Goal: Find specific page/section: Find specific page/section

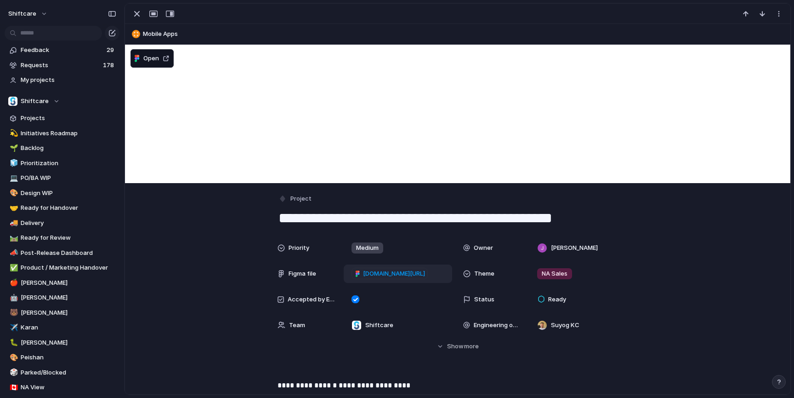
click at [403, 270] on span "[DOMAIN_NAME][URL]" at bounding box center [394, 273] width 62 height 9
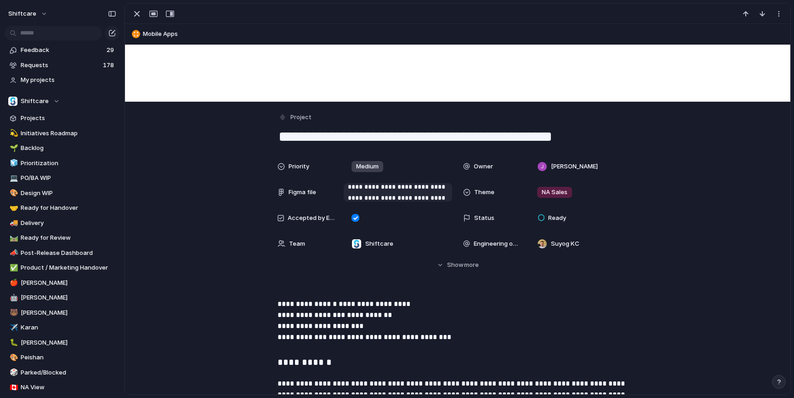
scroll to position [118, 0]
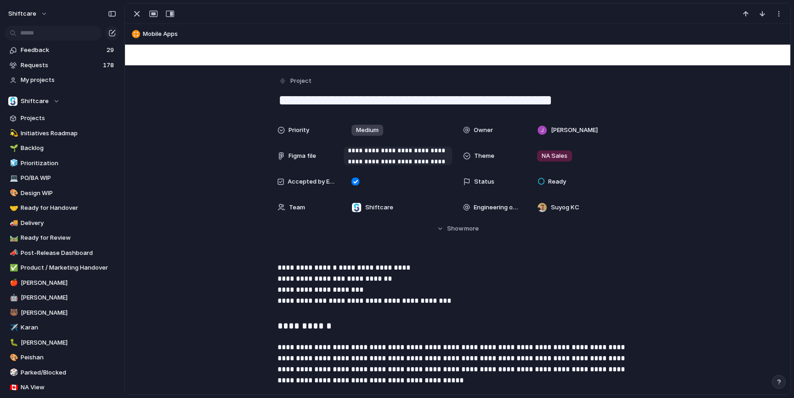
drag, startPoint x: 461, startPoint y: 226, endPoint x: 467, endPoint y: 223, distance: 6.4
click at [461, 226] on span "Show" at bounding box center [455, 228] width 17 height 9
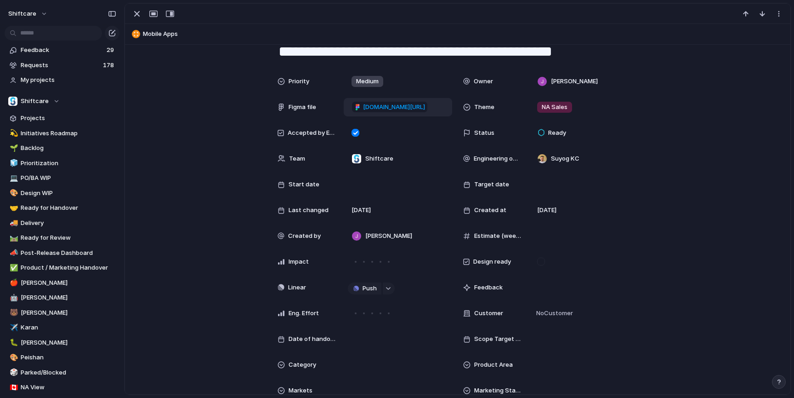
scroll to position [170, 0]
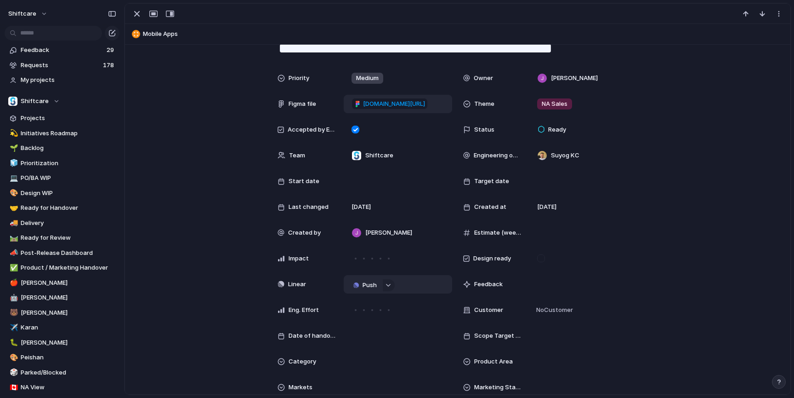
click at [372, 283] on span "Push" at bounding box center [370, 284] width 14 height 9
click at [368, 302] on li "Project" at bounding box center [367, 302] width 52 height 15
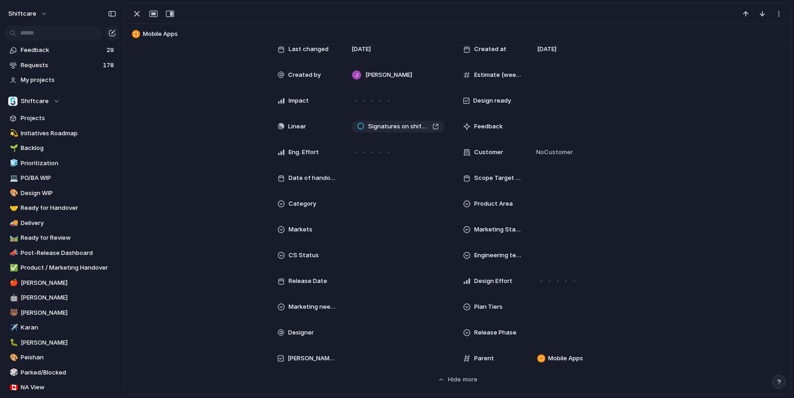
scroll to position [153, 0]
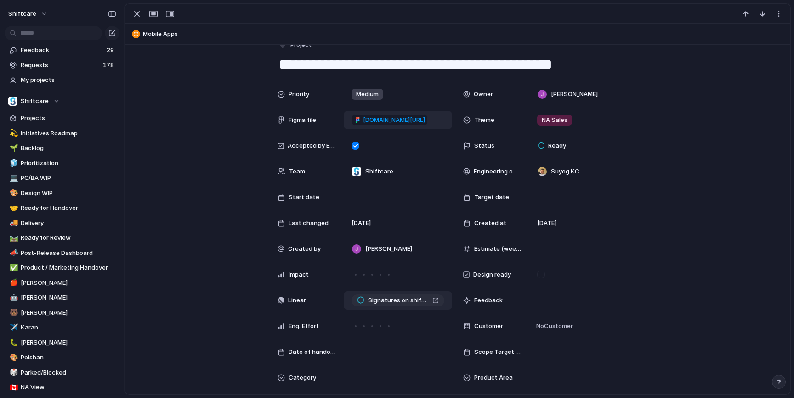
click at [401, 301] on span "Signatures on shift clock out - client + carer" at bounding box center [398, 300] width 61 height 9
click at [387, 298] on span "Signatures on shift clock out - client + carer" at bounding box center [398, 300] width 61 height 9
click at [378, 298] on div "Unlink" at bounding box center [397, 199] width 794 height 398
click at [378, 299] on span "Signatures on shift clock out - client + carer" at bounding box center [398, 300] width 61 height 9
click at [136, 13] on div "button" at bounding box center [136, 13] width 11 height 11
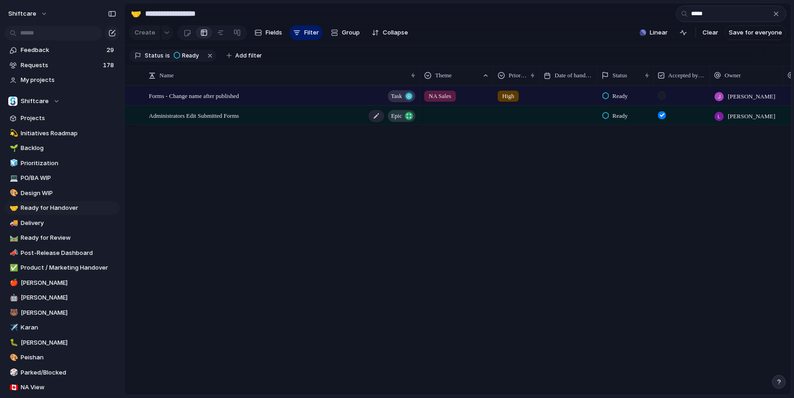
type input "*****"
click at [265, 118] on div "Administrators Edit Submitted Forms Epic" at bounding box center [283, 115] width 268 height 19
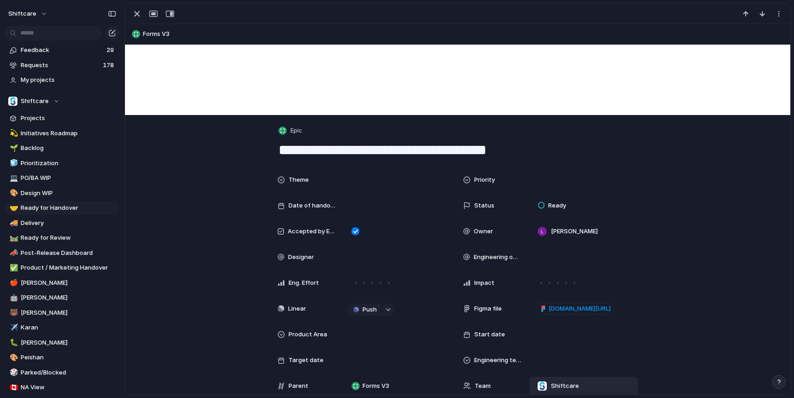
scroll to position [147, 0]
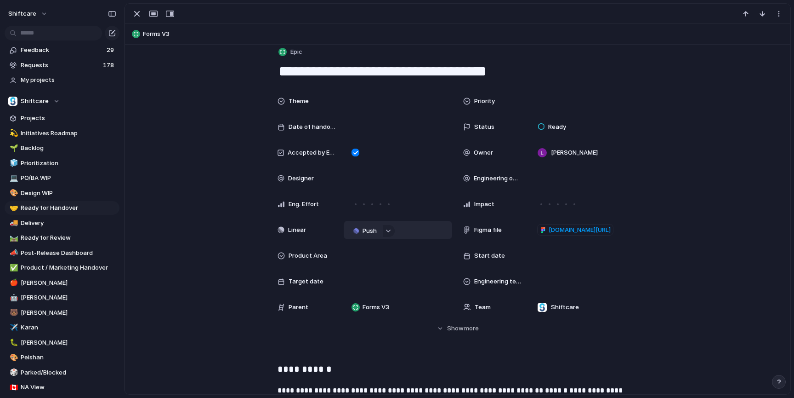
click at [381, 230] on div "Push" at bounding box center [371, 230] width 47 height 10
click at [389, 230] on div "button" at bounding box center [388, 231] width 6 height 4
click at [415, 226] on div "Projects Issues Multi-region UK QA for Care Plans Phase 1 QA for Copy Schedule …" at bounding box center [397, 199] width 794 height 398
click at [387, 232] on div "button" at bounding box center [388, 231] width 6 height 4
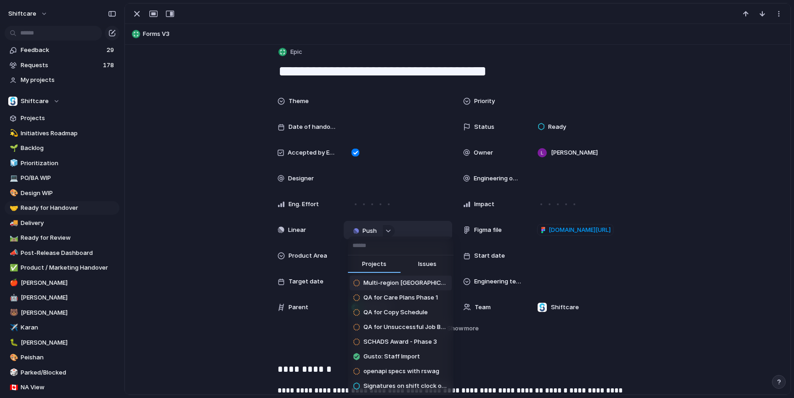
drag, startPoint x: 355, startPoint y: 230, endPoint x: 360, endPoint y: 230, distance: 5.1
click at [356, 231] on div "Projects Issues Multi-region UK QA for Care Plans Phase 1 QA for Copy Schedule …" at bounding box center [397, 199] width 794 height 398
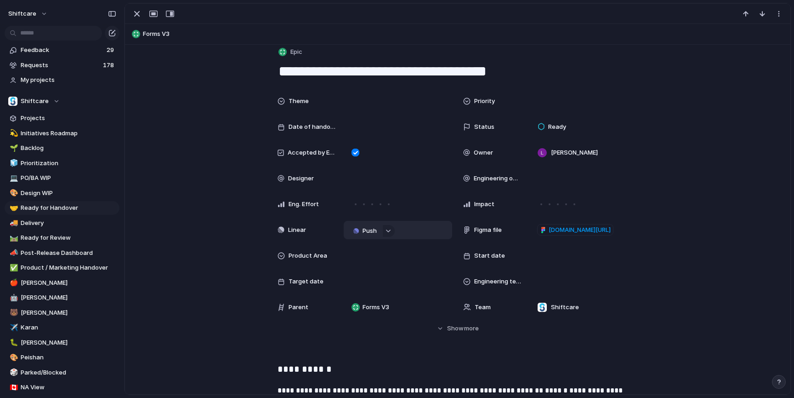
click at [365, 230] on span "Push" at bounding box center [370, 230] width 14 height 9
click at [358, 248] on span "Project" at bounding box center [354, 248] width 21 height 9
click at [207, 231] on div "Theme Priority Date of handover Status Ready Accepted by Engineering Owner Luke…" at bounding box center [457, 212] width 643 height 241
click at [218, 240] on div "Theme Priority Date of handover Status Ready Accepted by Engineering Owner Luke…" at bounding box center [457, 212] width 643 height 241
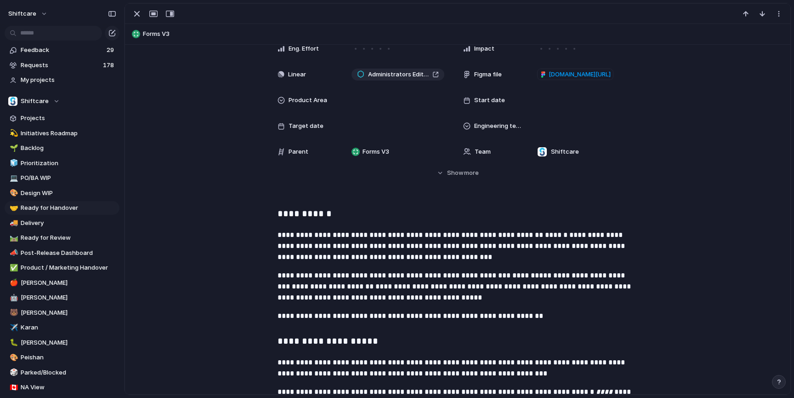
scroll to position [149, 0]
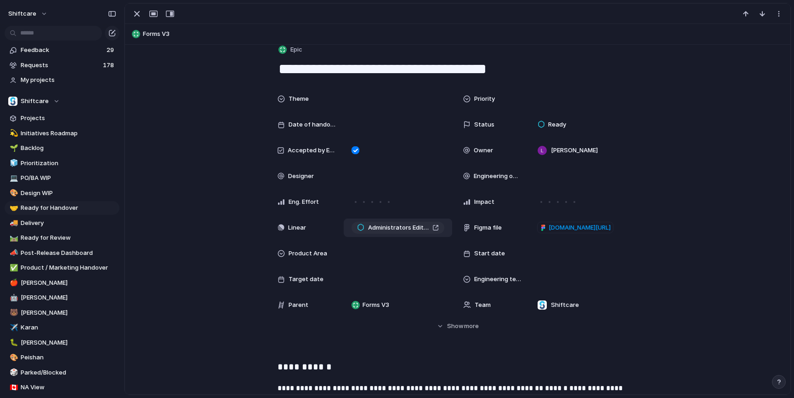
click at [433, 224] on div "Administrators Edit Submitted Forms" at bounding box center [398, 227] width 82 height 9
click at [410, 227] on span "Administrators Edit Submitted Forms" at bounding box center [398, 227] width 61 height 9
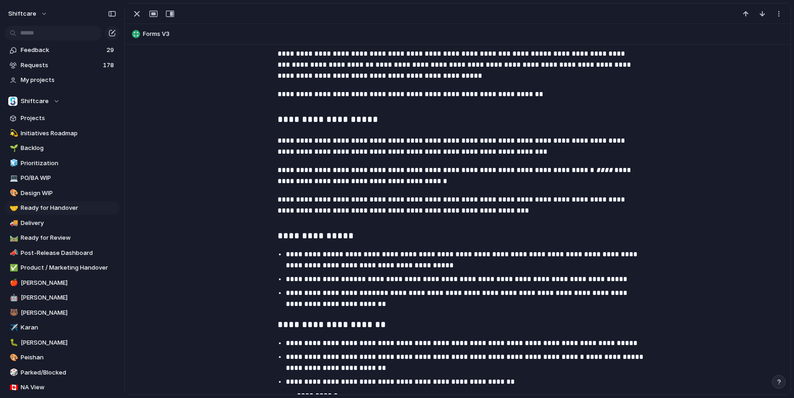
scroll to position [150, 0]
